Goal: Information Seeking & Learning: Learn about a topic

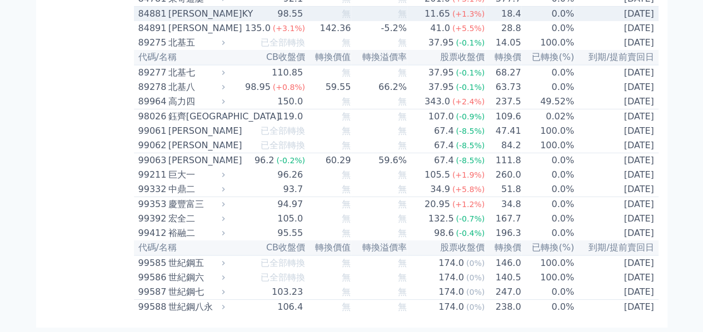
scroll to position [6214, 0]
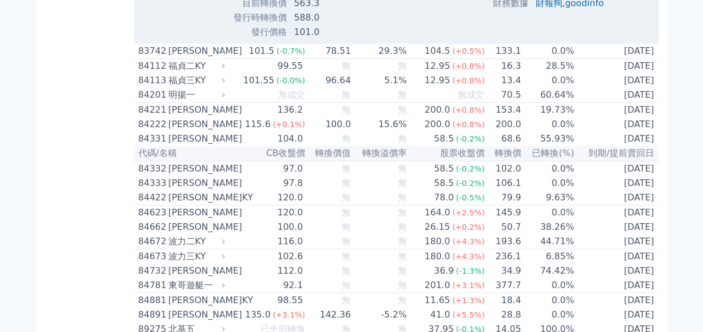
scroll to position [6270, 0]
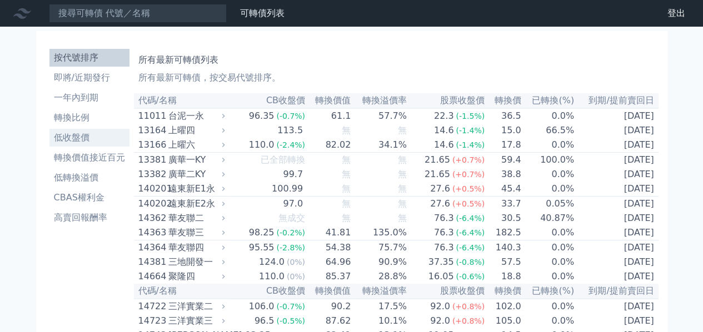
click at [91, 133] on li "低收盤價" at bounding box center [89, 137] width 80 height 13
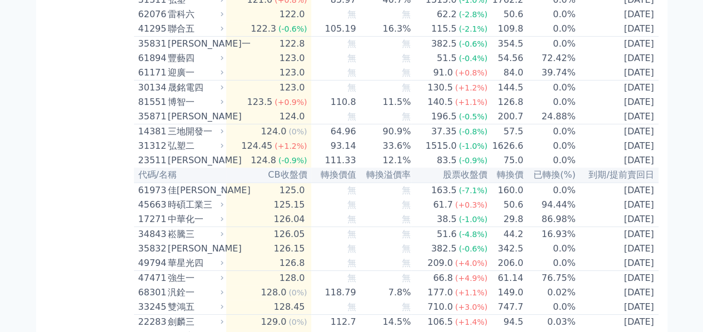
scroll to position [4166, 0]
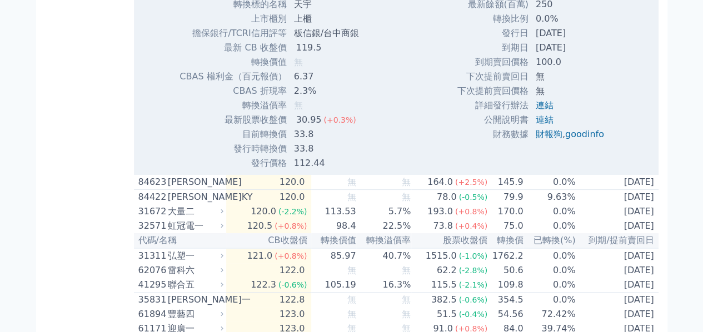
scroll to position [4221, 0]
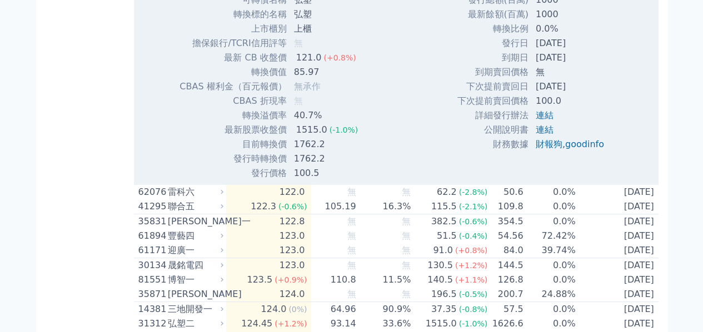
scroll to position [4277, 0]
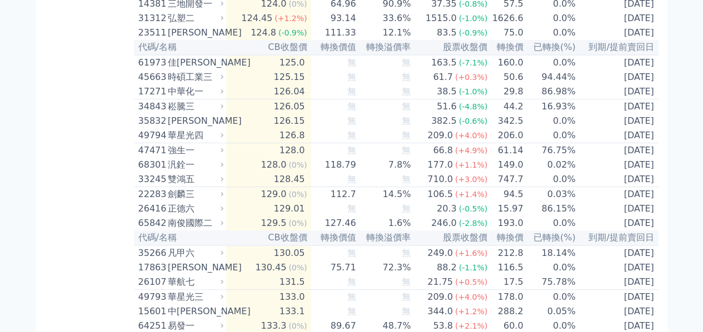
scroll to position [4221, 0]
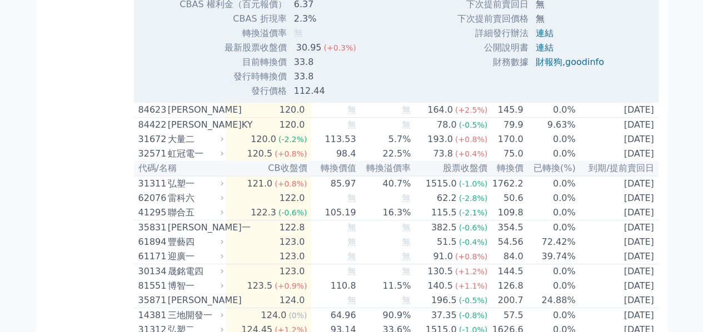
scroll to position [4277, 0]
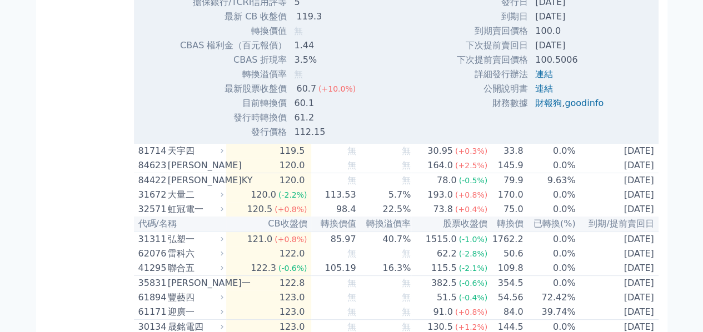
scroll to position [4221, 0]
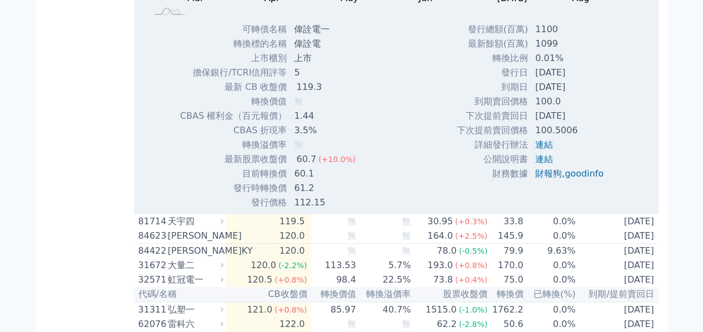
scroll to position [4166, 0]
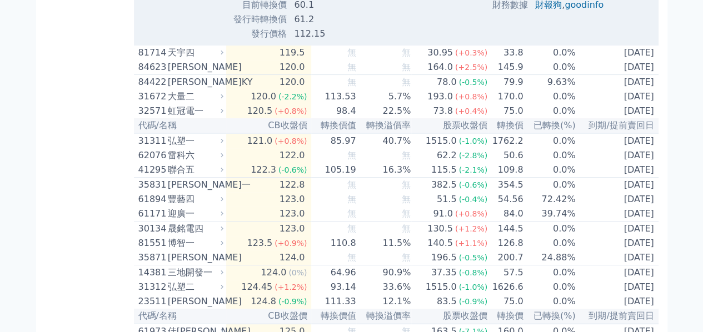
scroll to position [4277, 0]
